Goal: Task Accomplishment & Management: Manage account settings

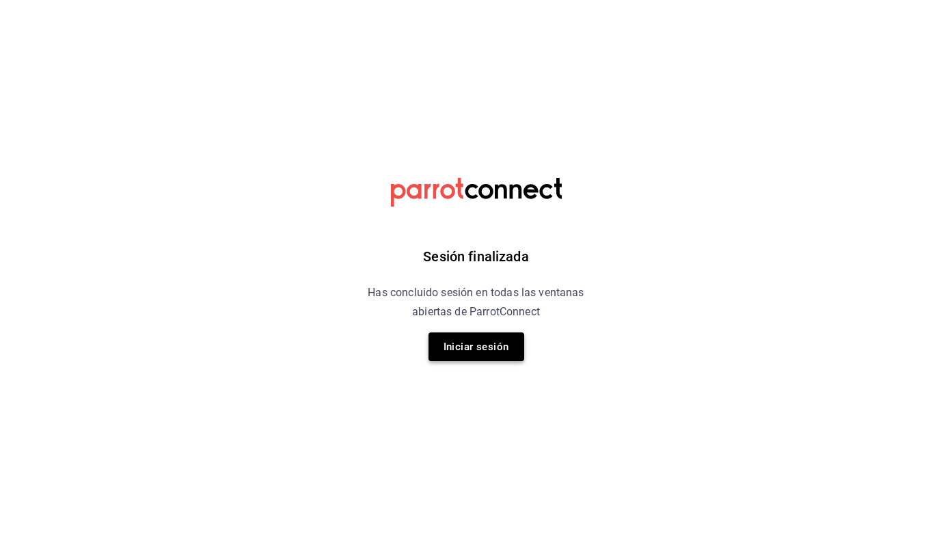
click at [506, 353] on button "Iniciar sesión" at bounding box center [477, 346] width 96 height 29
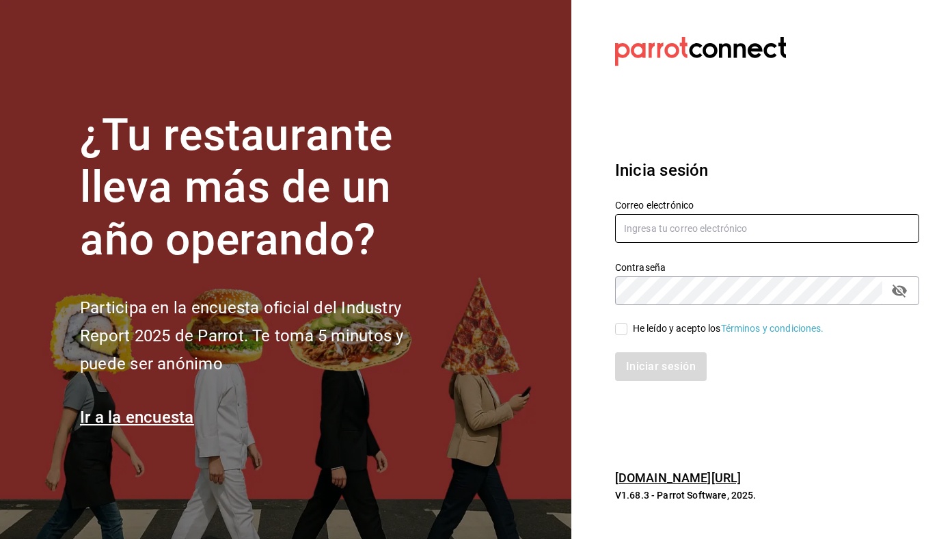
click at [665, 229] on input "text" at bounding box center [767, 228] width 304 height 29
type input "[EMAIL_ADDRESS][DOMAIN_NAME]"
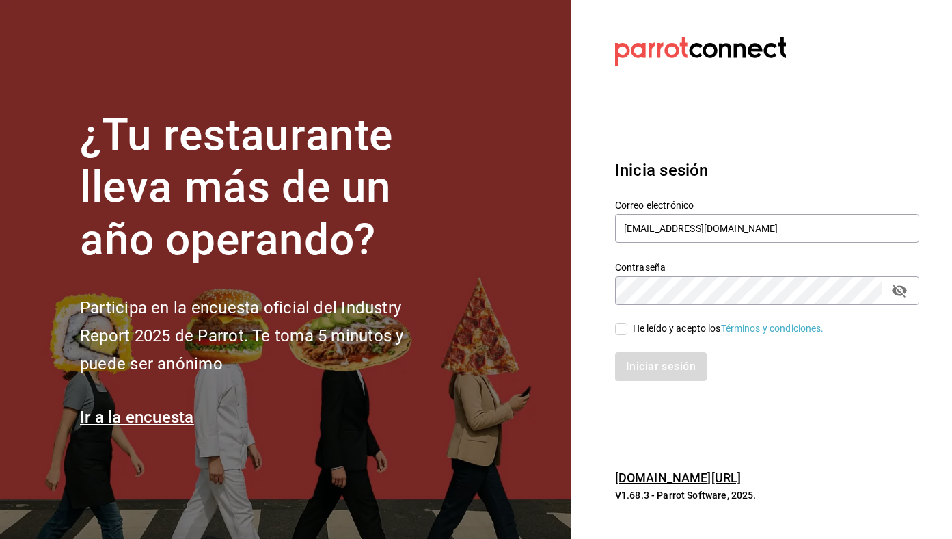
click at [668, 333] on div "He leído y acepto los Términos y condiciones." at bounding box center [728, 328] width 191 height 14
click at [627, 333] on input "He leído y acepto los Términos y condiciones." at bounding box center [621, 329] width 12 height 12
checkbox input "true"
click at [657, 355] on button "Iniciar sesión" at bounding box center [661, 366] width 93 height 29
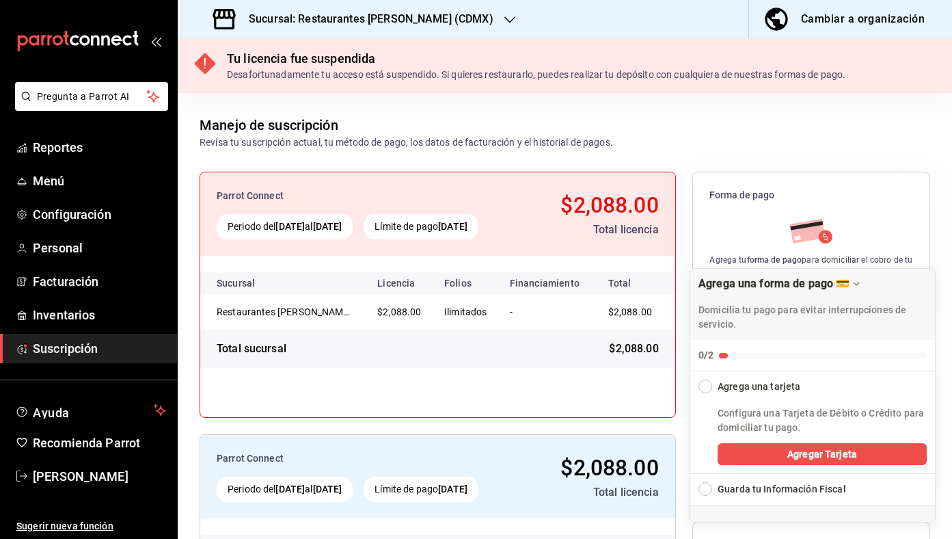
click at [388, 27] on h3 "Sucursal: Restaurantes Quiroz (CDMX)" at bounding box center [366, 19] width 256 height 16
click at [408, 21] on h3 "Sucursal: Restaurantes Quiroz (CDMX)" at bounding box center [366, 19] width 256 height 16
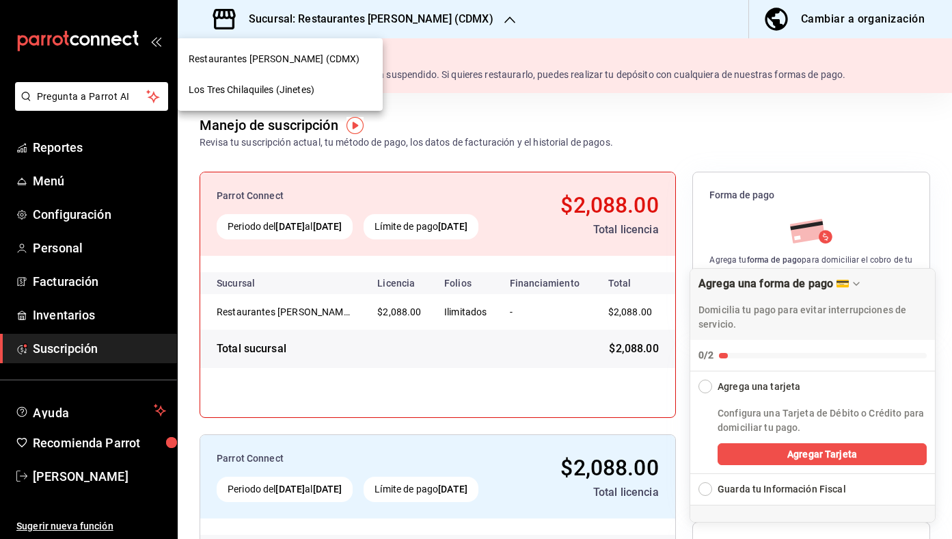
click at [334, 89] on div "Los Tres Chilaquiles (Jinetes)" at bounding box center [280, 90] width 183 height 14
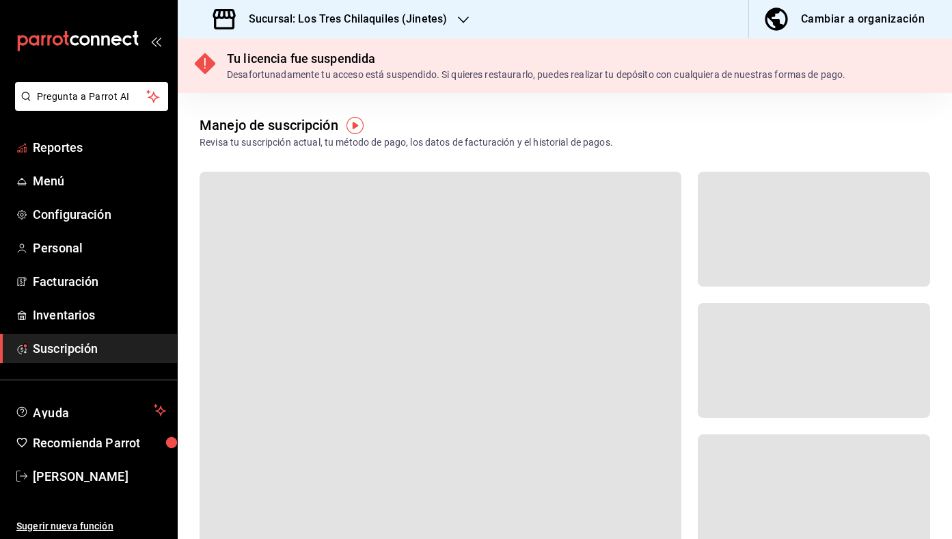
click at [59, 151] on span "Reportes" at bounding box center [99, 147] width 133 height 18
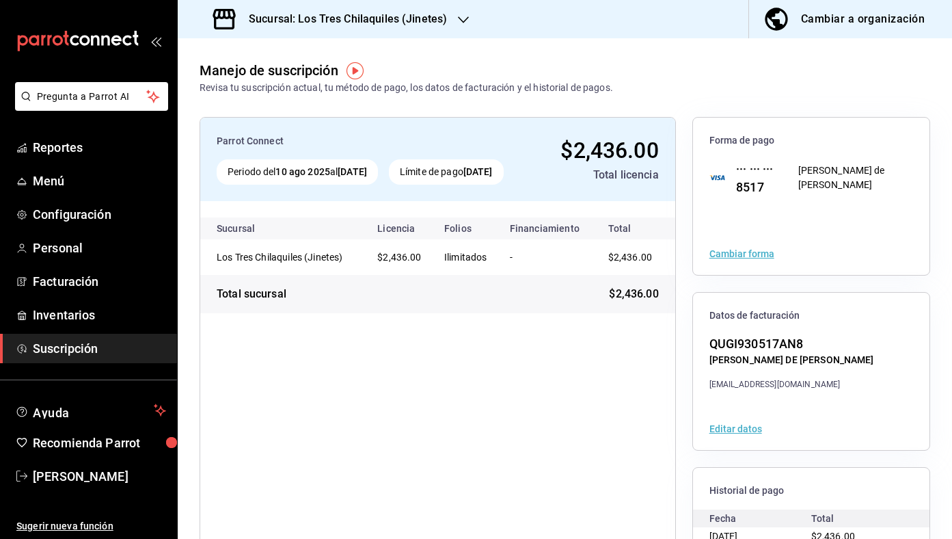
click at [323, 28] on div "Sucursal: Los Tres Chilaquiles (Jinetes)" at bounding box center [332, 19] width 286 height 38
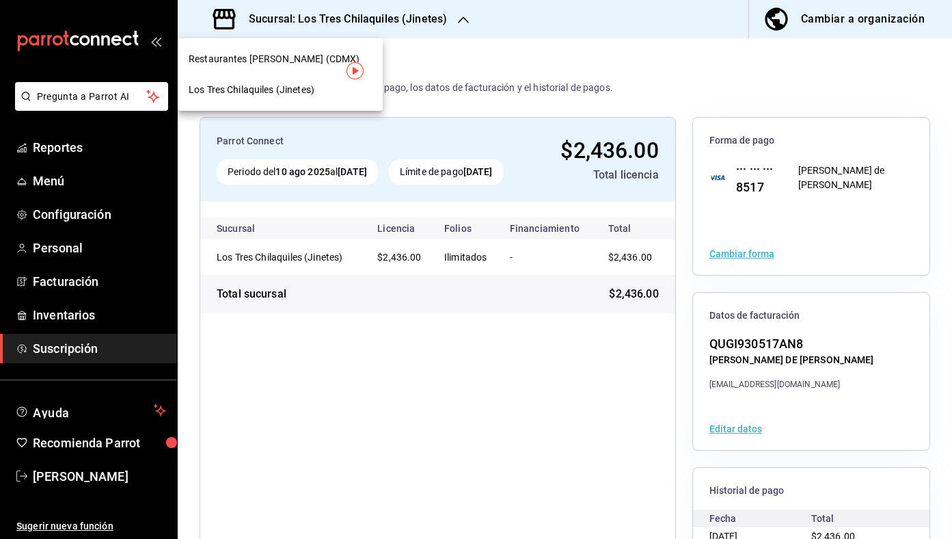
click at [305, 86] on span "Los Tres Chilaquiles (Jinetes)" at bounding box center [252, 90] width 126 height 14
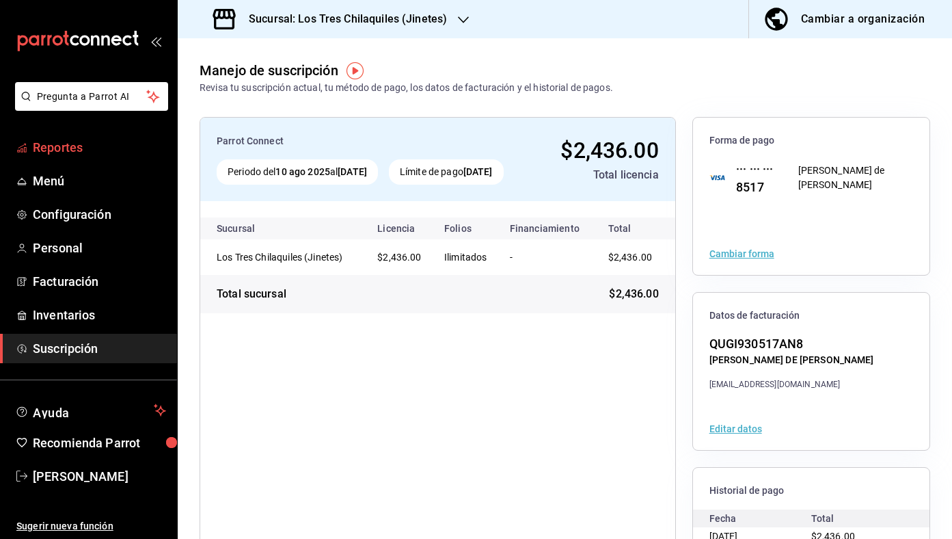
click at [137, 133] on link "Reportes" at bounding box center [88, 147] width 177 height 29
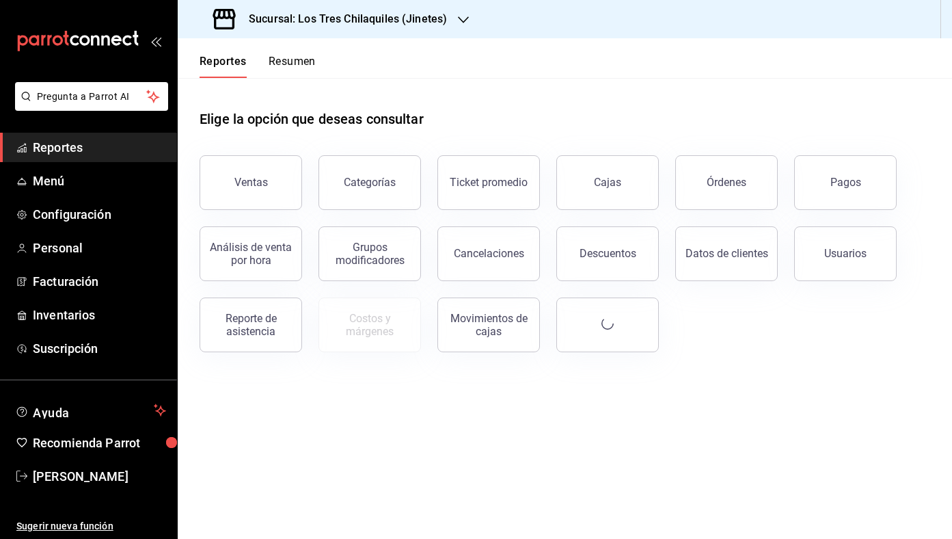
click at [299, 57] on button "Resumen" at bounding box center [292, 66] width 47 height 23
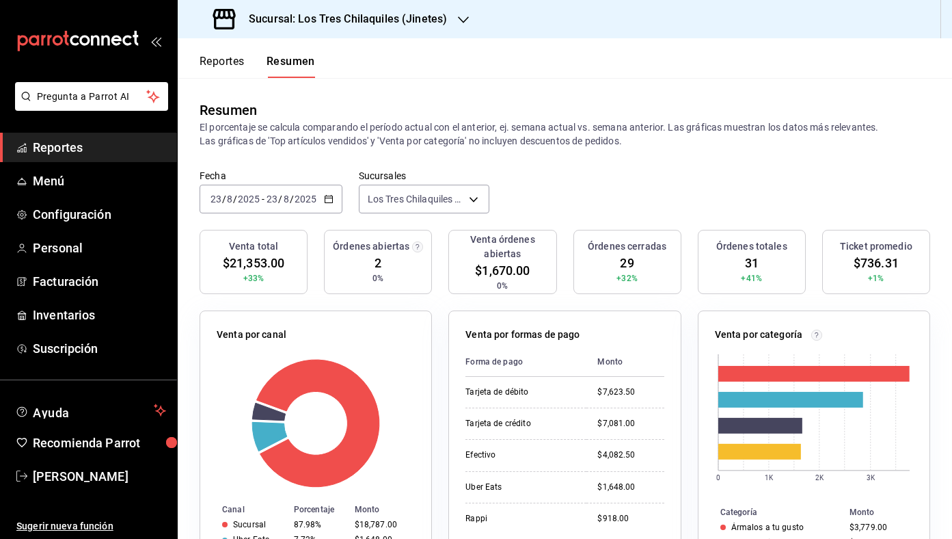
click at [321, 199] on div "2025-08-23 23 / 8 / 2025 - 2025-08-23 23 / 8 / 2025" at bounding box center [271, 199] width 143 height 29
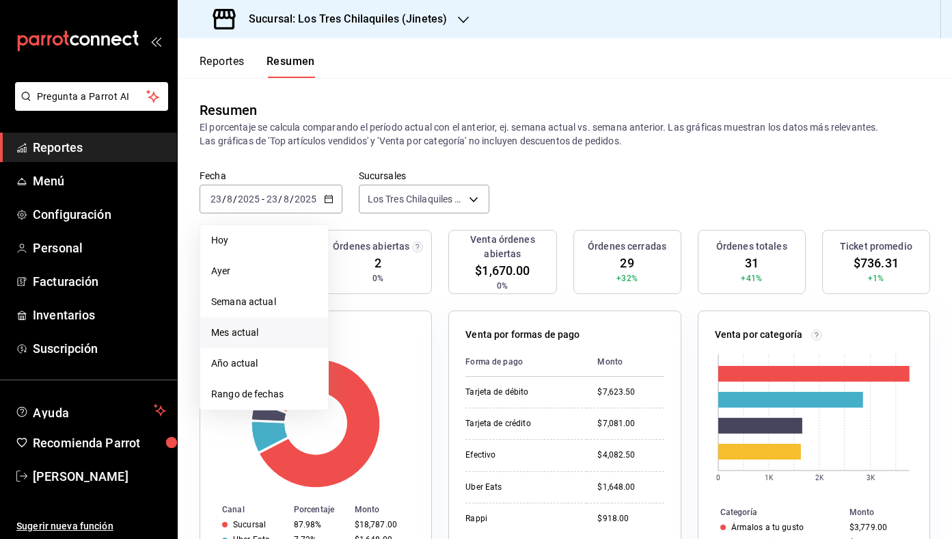
click at [292, 323] on li "Mes actual" at bounding box center [264, 332] width 128 height 31
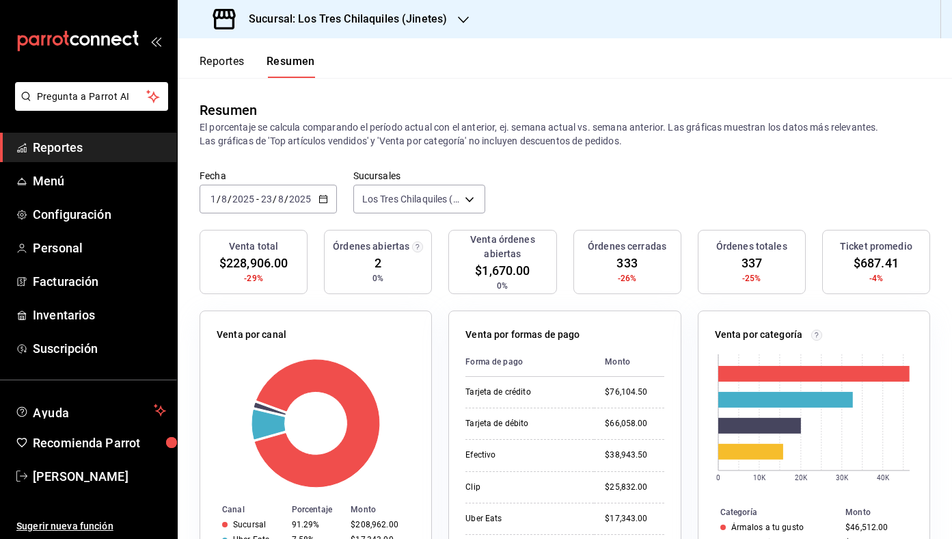
scroll to position [54, 0]
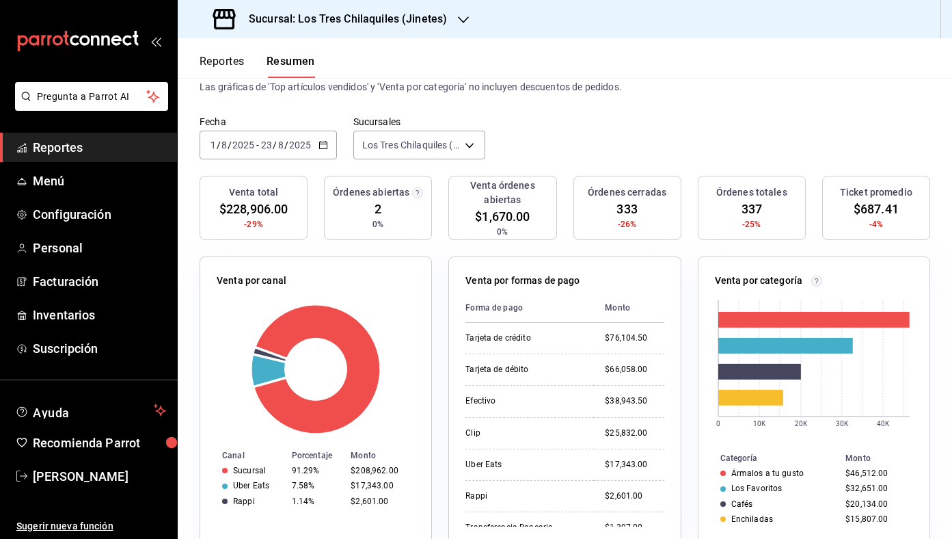
click at [333, 156] on div "2025-08-01 1 / 8 / 2025 - 2025-08-23 23 / 8 / 2025" at bounding box center [268, 145] width 137 height 29
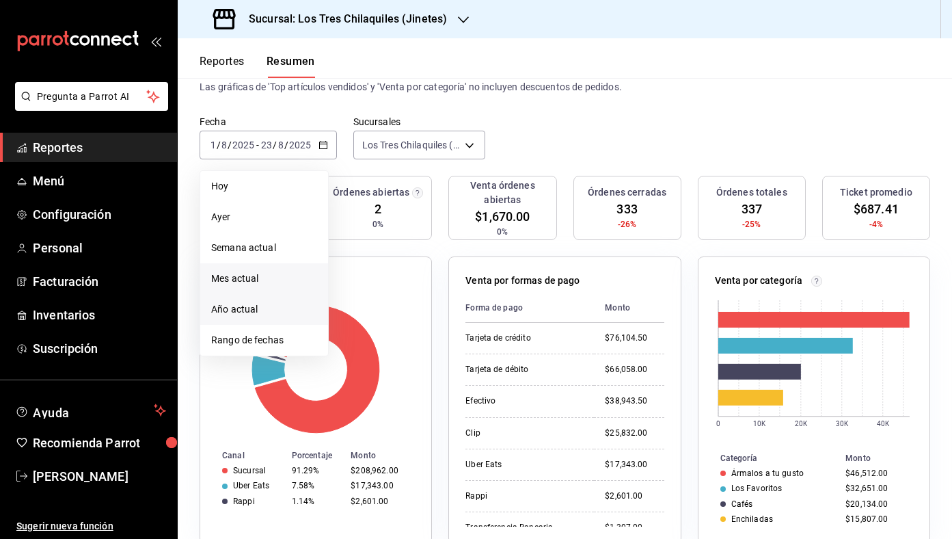
click at [289, 301] on li "Año actual" at bounding box center [264, 309] width 128 height 31
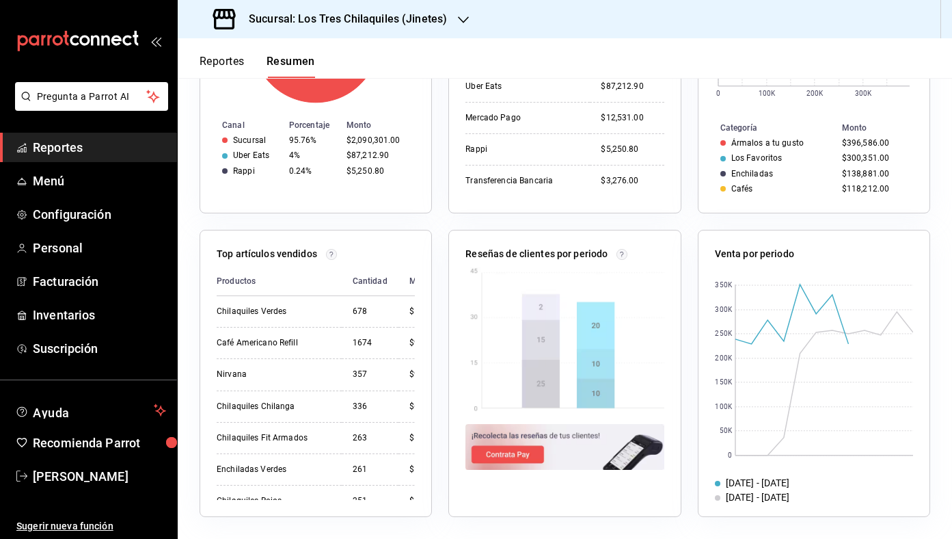
scroll to position [0, 0]
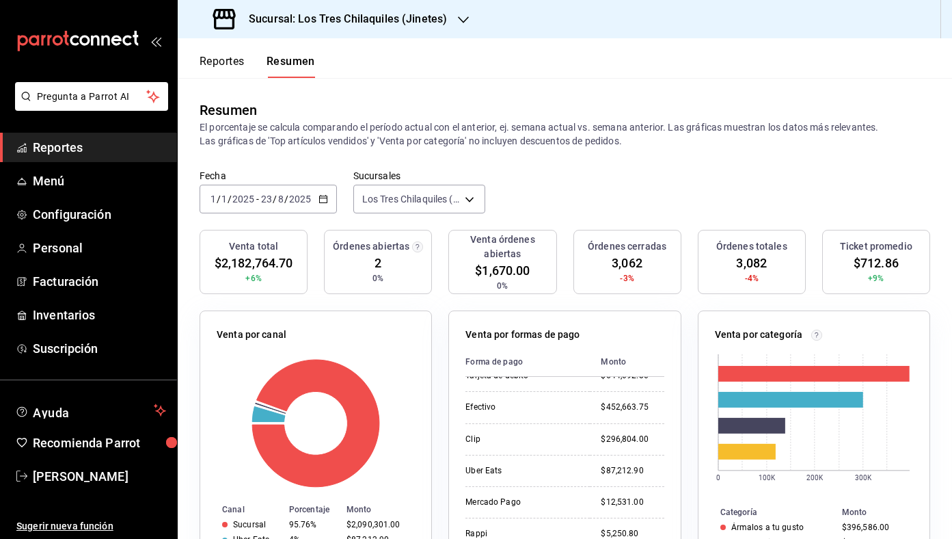
click at [331, 195] on div "2025-01-01 1 / 1 / 2025 - 2025-08-23 23 / 8 / 2025" at bounding box center [268, 199] width 137 height 29
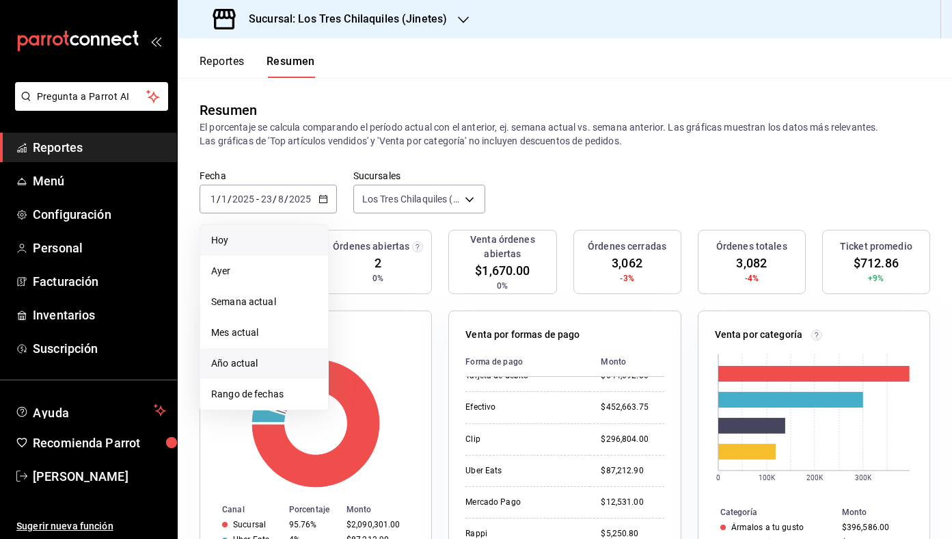
click at [250, 227] on li "Hoy" at bounding box center [264, 240] width 128 height 31
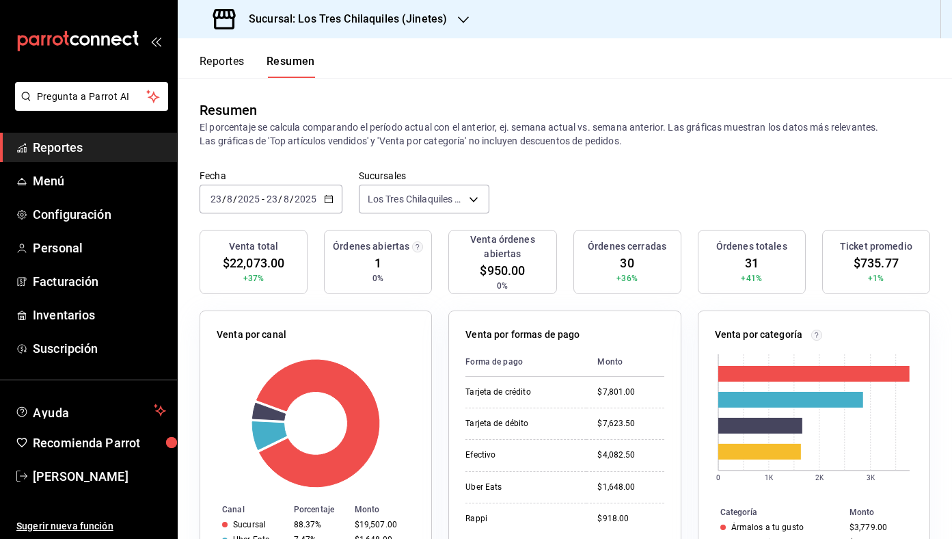
click at [336, 208] on div "2025-08-23 23 / 8 / 2025 - 2025-08-23 23 / 8 / 2025" at bounding box center [271, 199] width 143 height 29
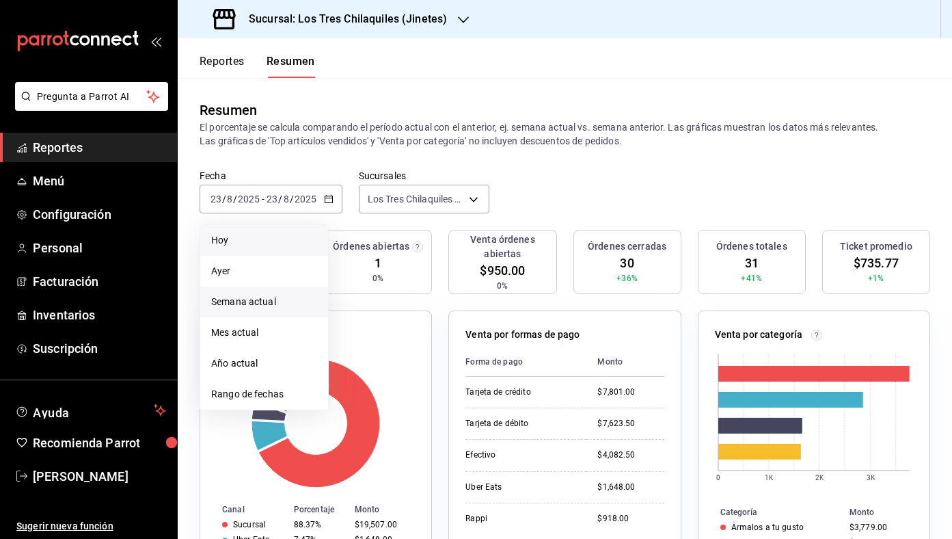
click at [276, 299] on span "Semana actual" at bounding box center [264, 302] width 106 height 14
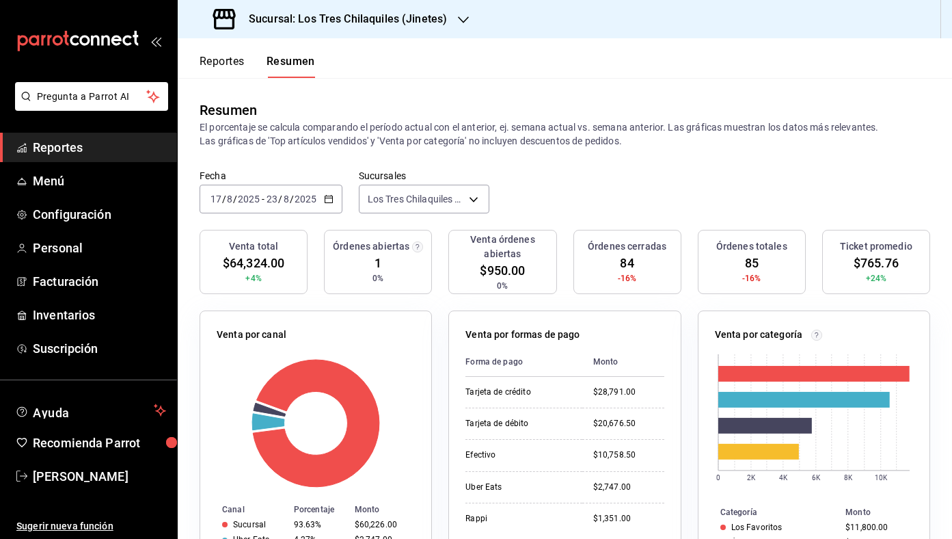
click at [326, 211] on div "2025-08-17 17 / 8 / 2025 - 2025-08-23 23 / 8 / 2025" at bounding box center [271, 199] width 143 height 29
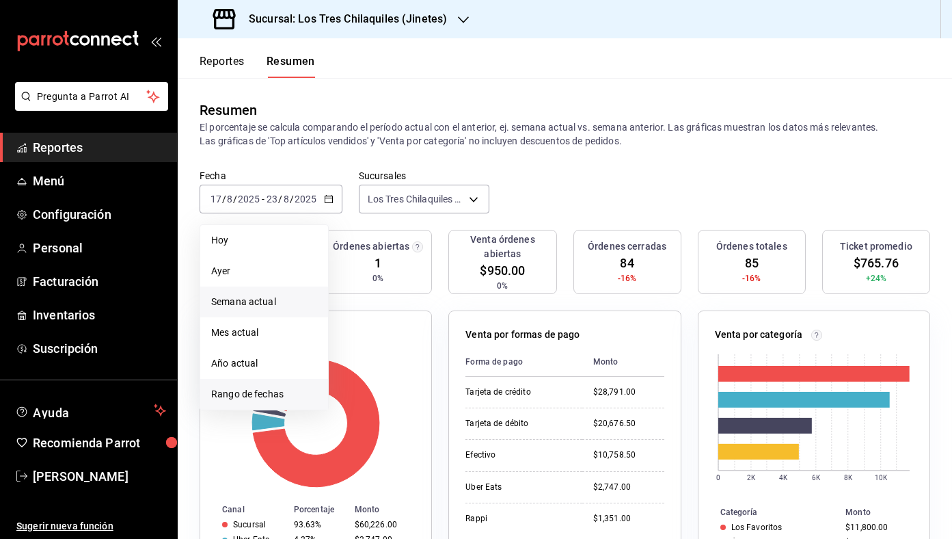
click at [282, 383] on li "Rango de fechas" at bounding box center [264, 394] width 128 height 31
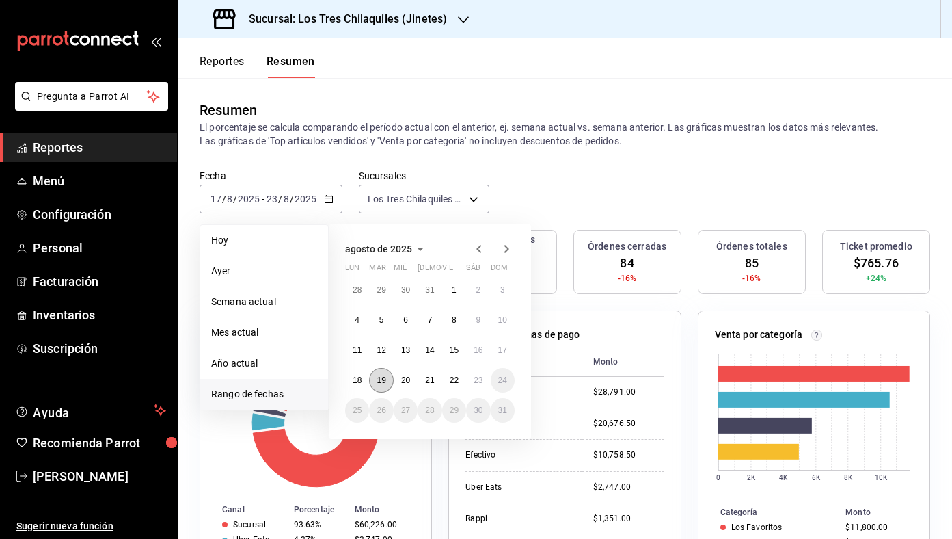
click at [387, 382] on button "19" at bounding box center [381, 380] width 24 height 25
click at [472, 384] on button "23" at bounding box center [478, 380] width 24 height 25
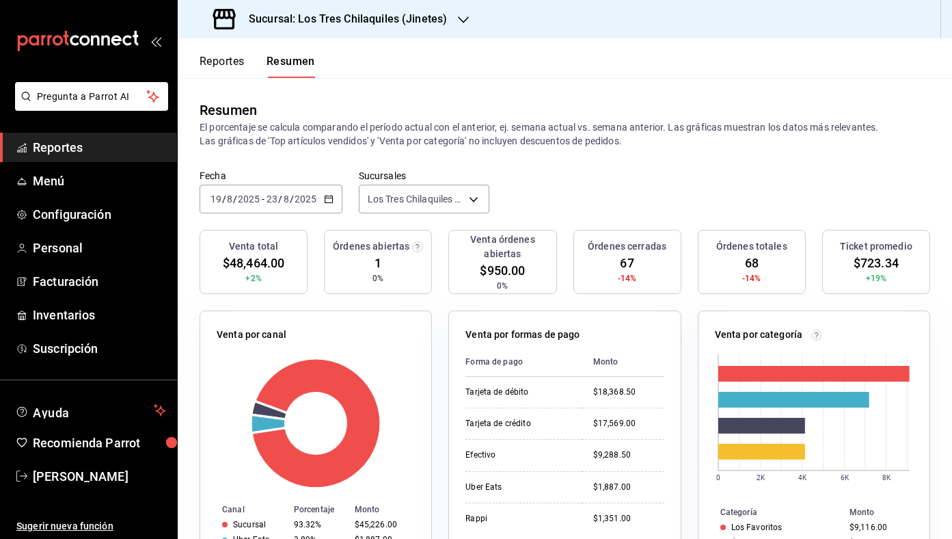
click at [229, 57] on button "Reportes" at bounding box center [222, 66] width 45 height 23
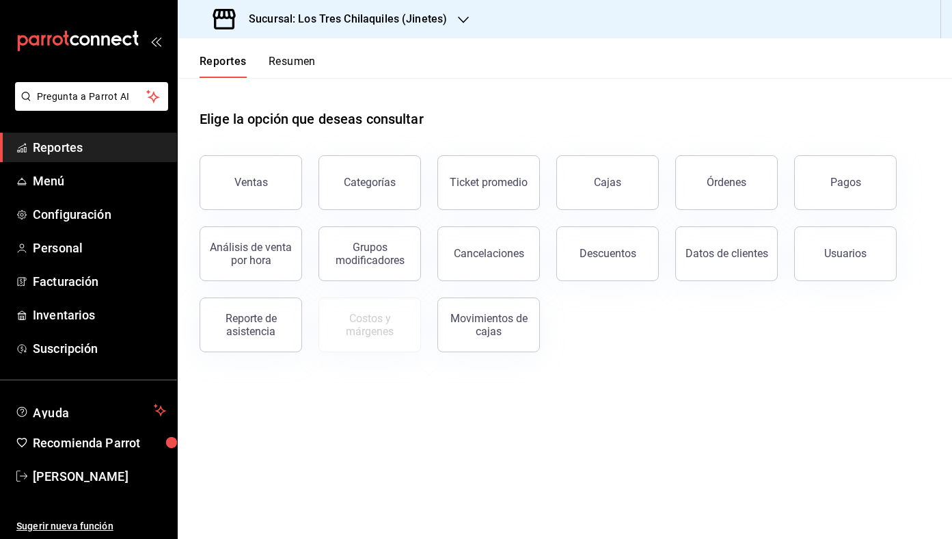
click at [308, 79] on div "Elige la opción que deseas consultar" at bounding box center [565, 108] width 731 height 61
click at [298, 66] on button "Resumen" at bounding box center [292, 66] width 47 height 23
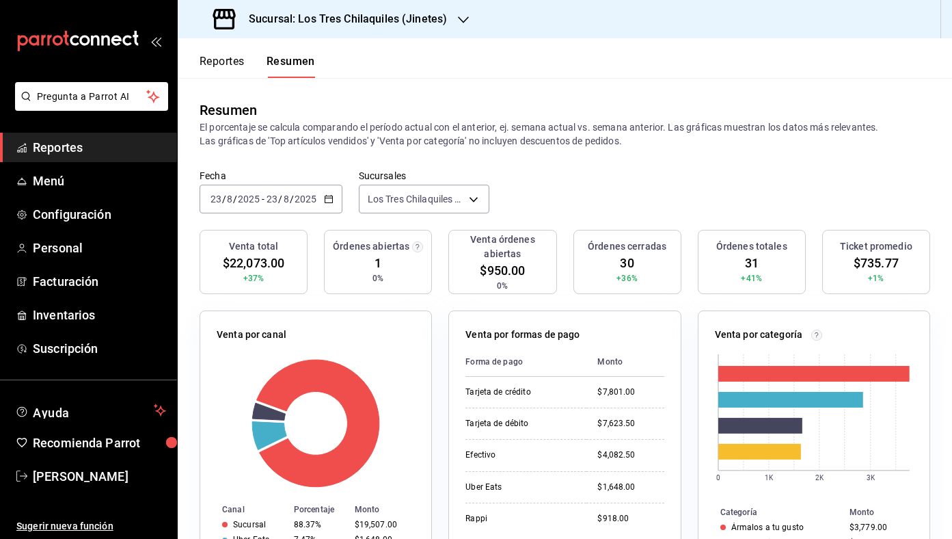
click at [329, 203] on icon "button" at bounding box center [329, 199] width 10 height 10
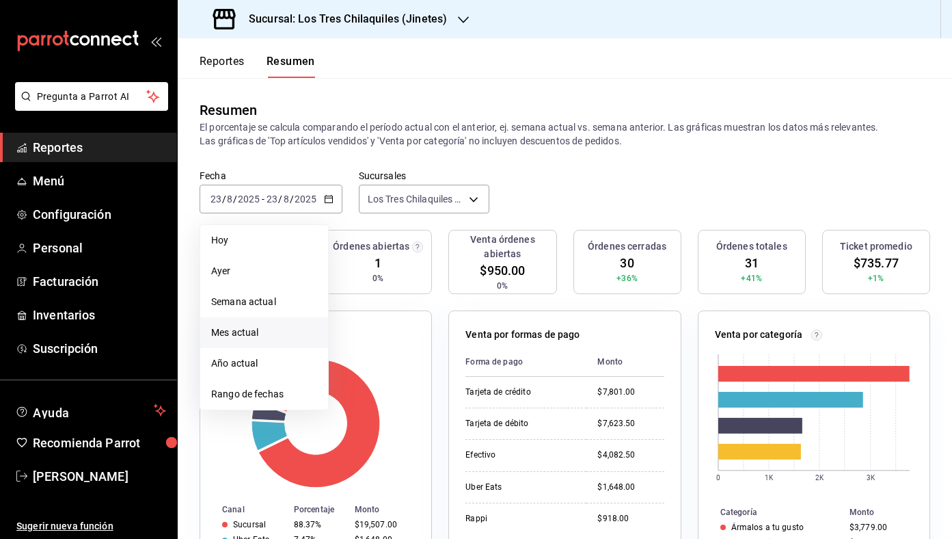
click at [269, 334] on span "Mes actual" at bounding box center [264, 332] width 106 height 14
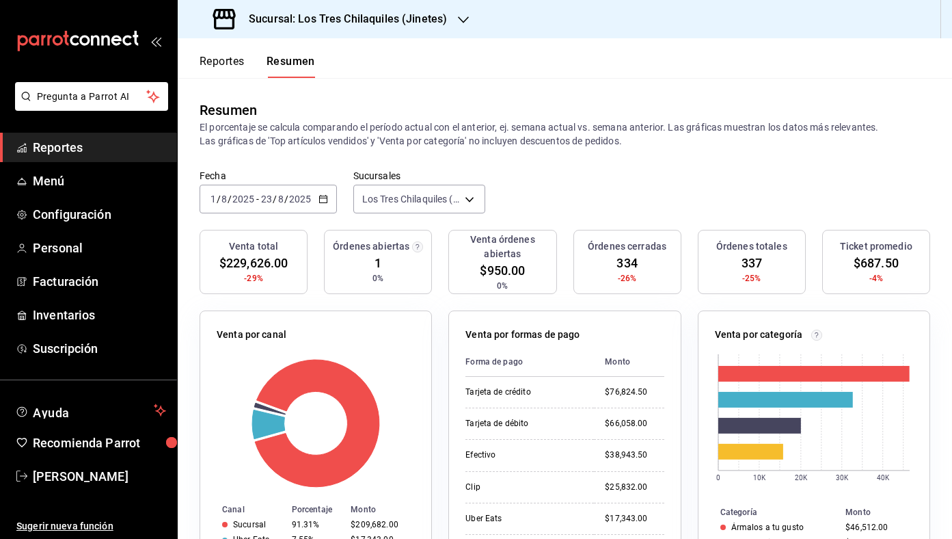
click at [239, 71] on button "Reportes" at bounding box center [222, 66] width 45 height 23
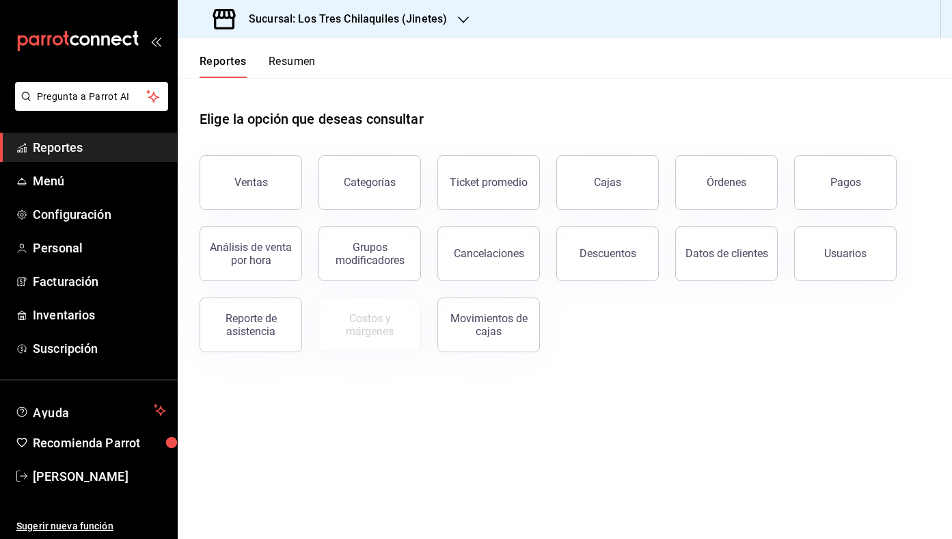
click at [293, 69] on button "Resumen" at bounding box center [292, 66] width 47 height 23
